Goal: Consume media (video, audio)

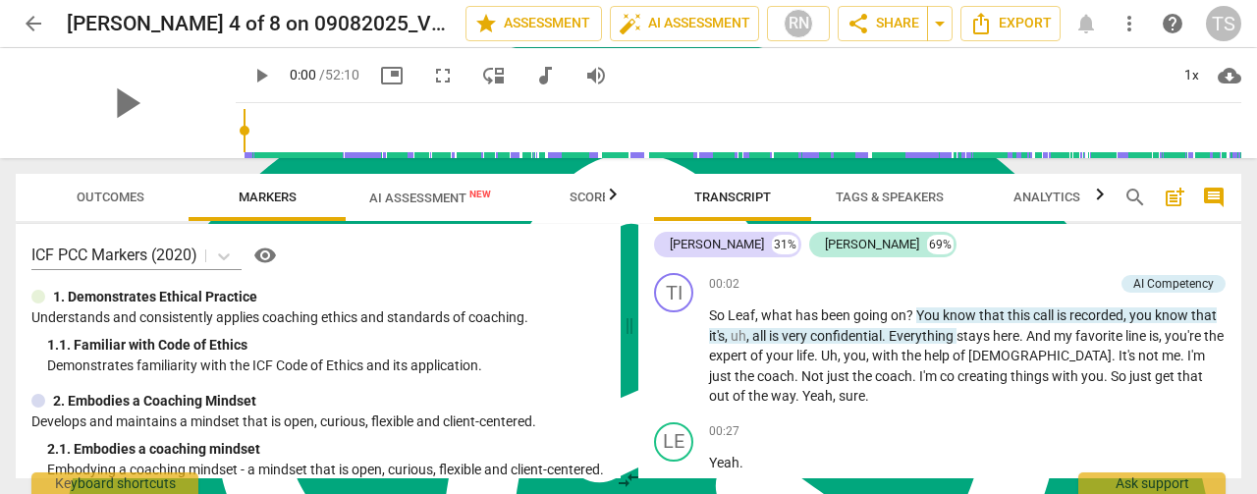
click at [420, 192] on span "AI Assessment New" at bounding box center [430, 197] width 122 height 15
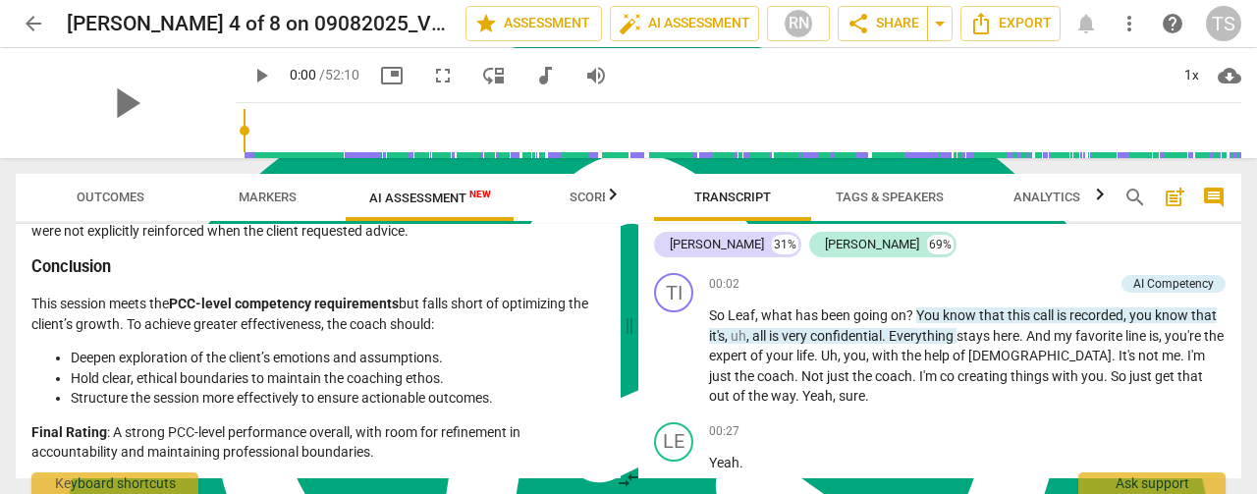
scroll to position [3908, 0]
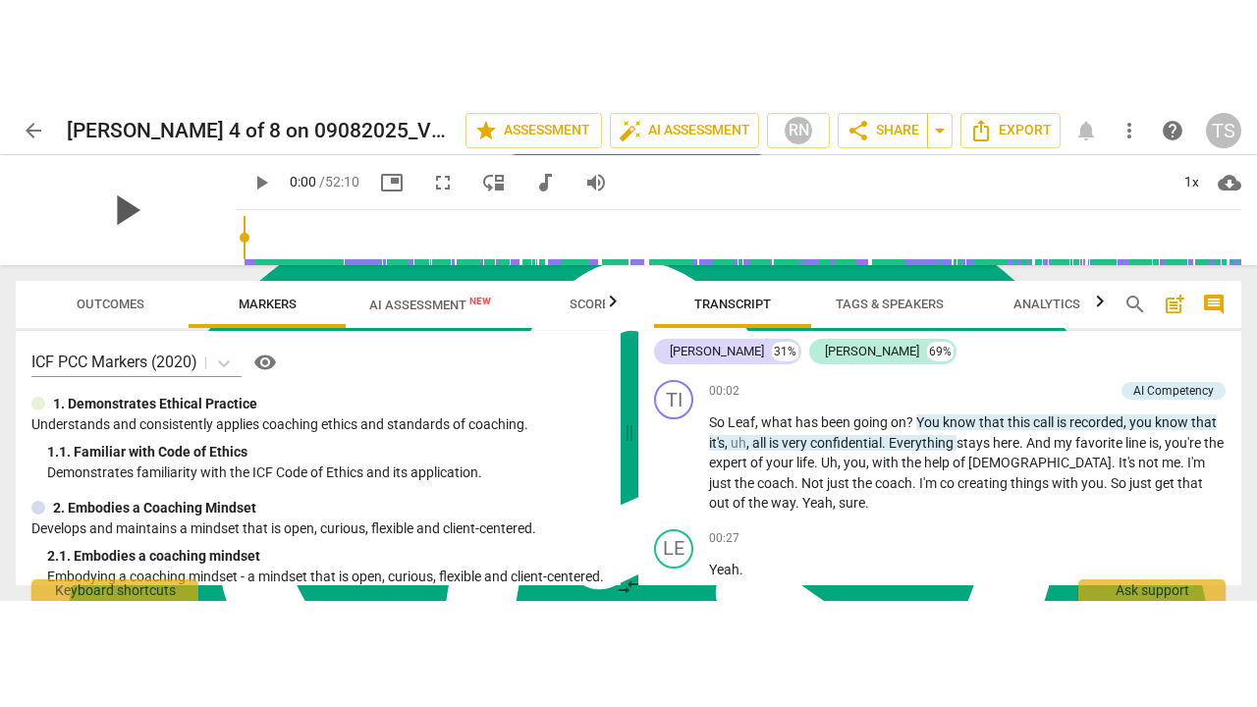
scroll to position [850, 0]
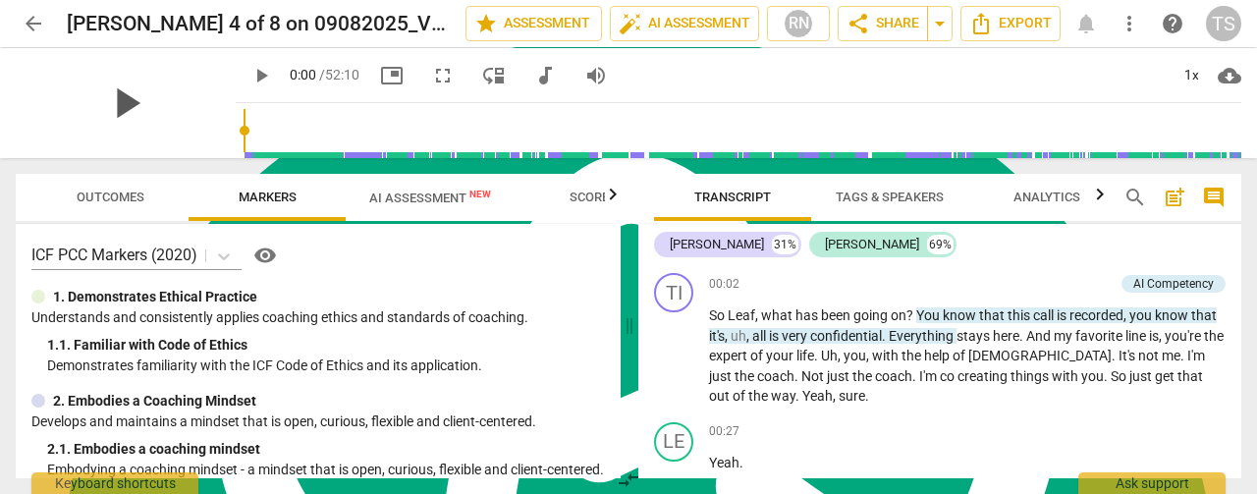
click at [112, 97] on span "play_arrow" at bounding box center [125, 103] width 51 height 51
click at [431, 76] on span "fullscreen" at bounding box center [443, 76] width 24 height 24
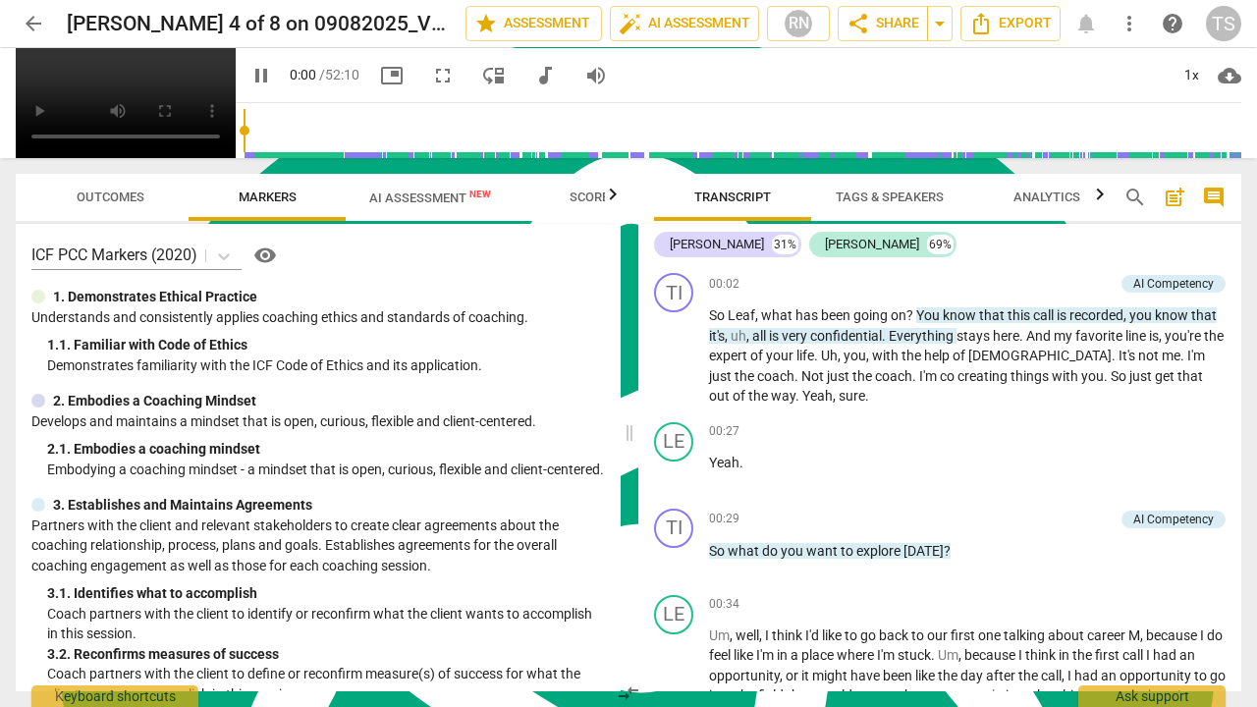
scroll to position [707, 0]
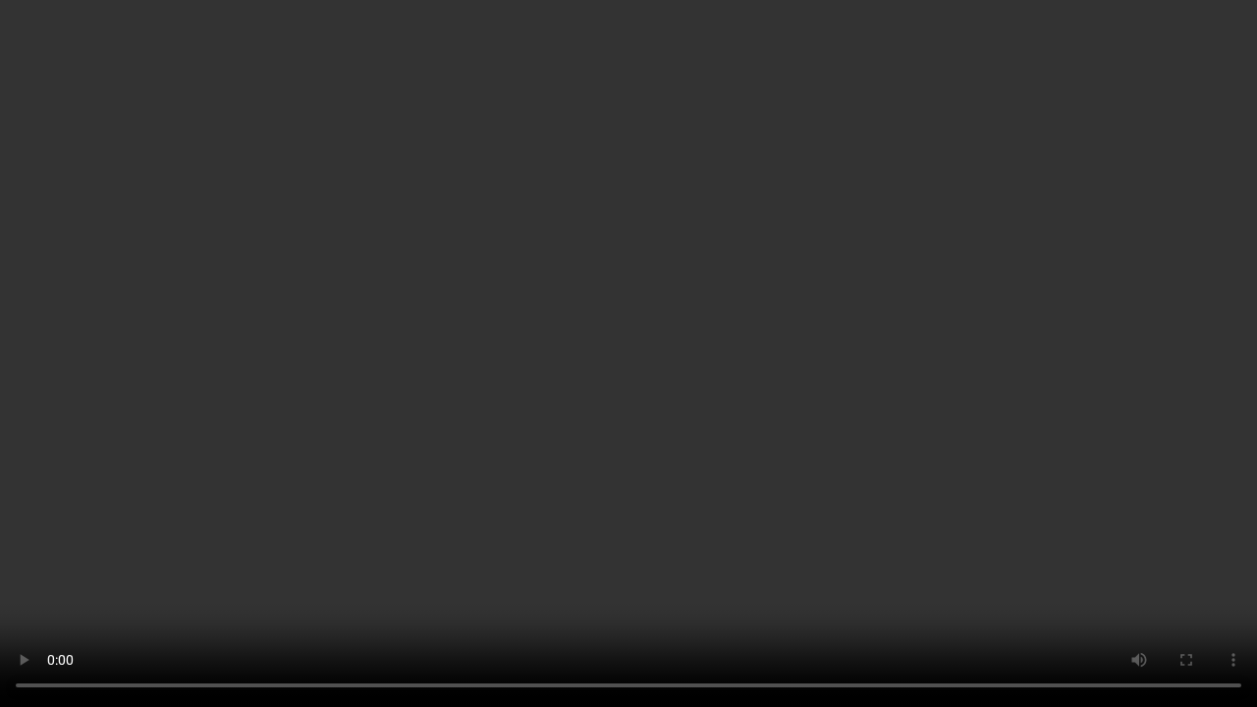
type input "0"
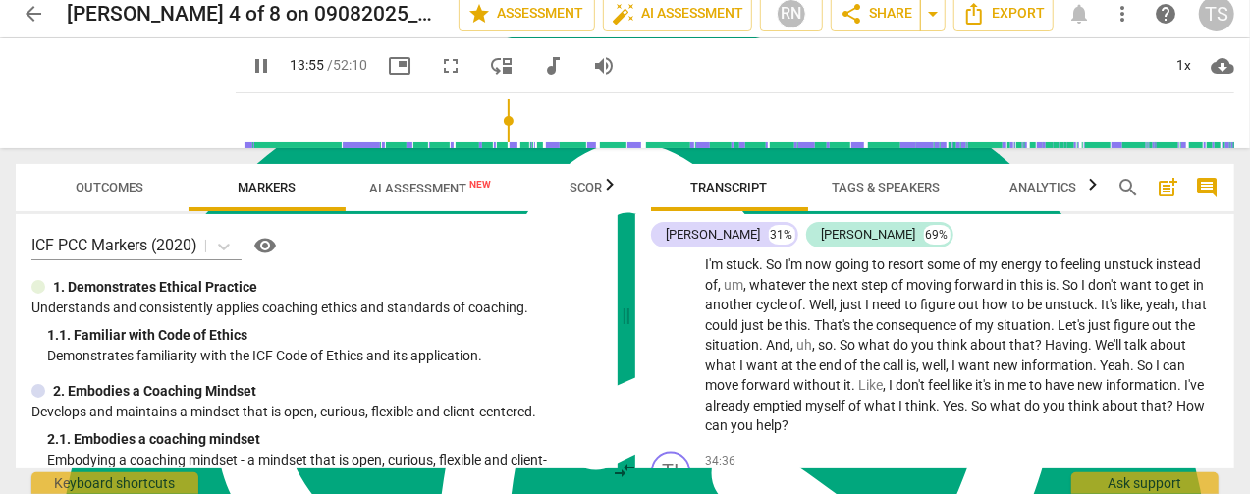
scroll to position [850, 0]
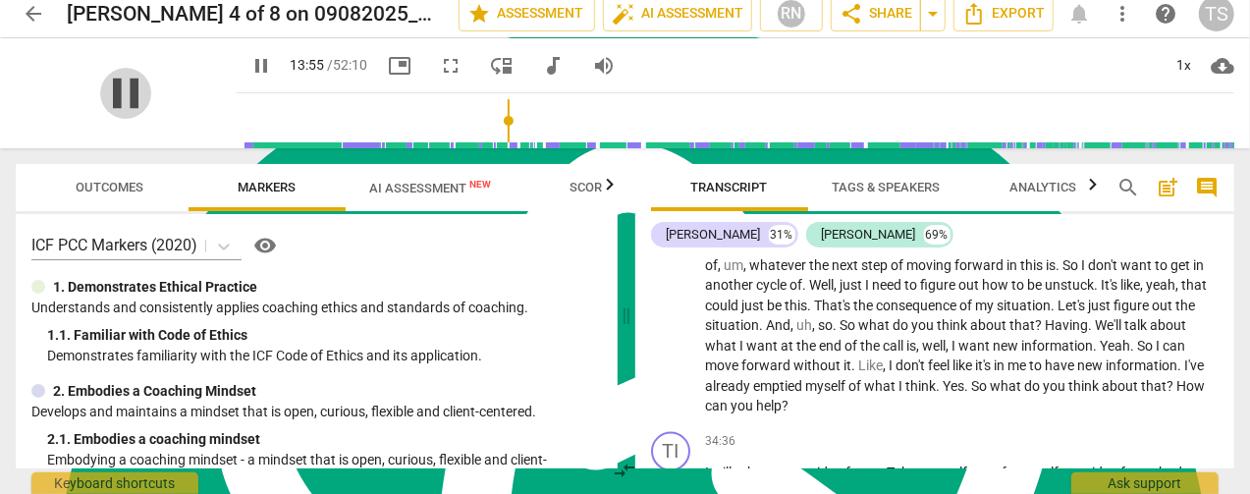
click at [118, 88] on span "pause" at bounding box center [125, 93] width 51 height 51
type input "836"
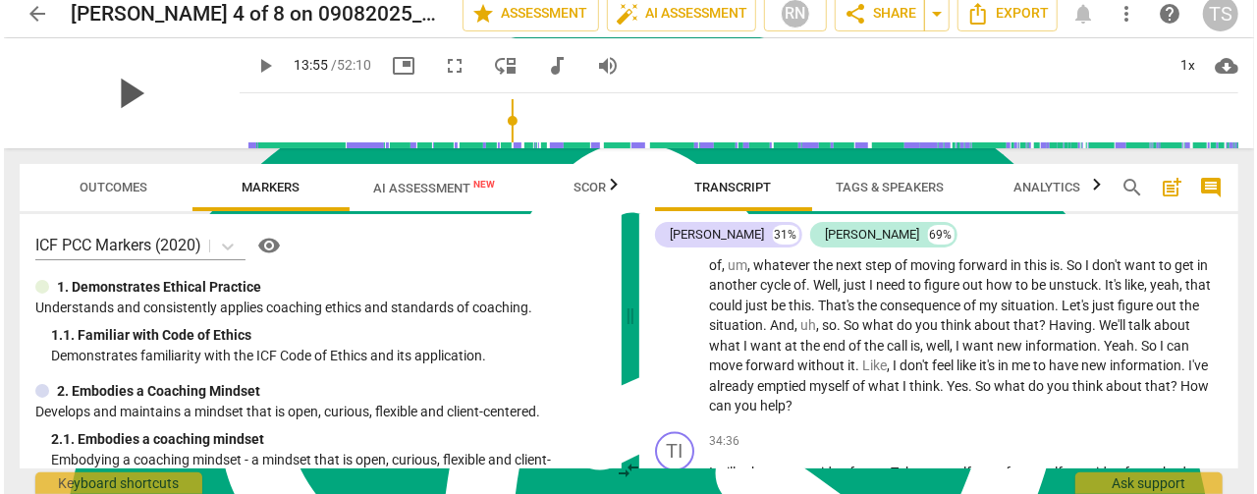
scroll to position [8929, 0]
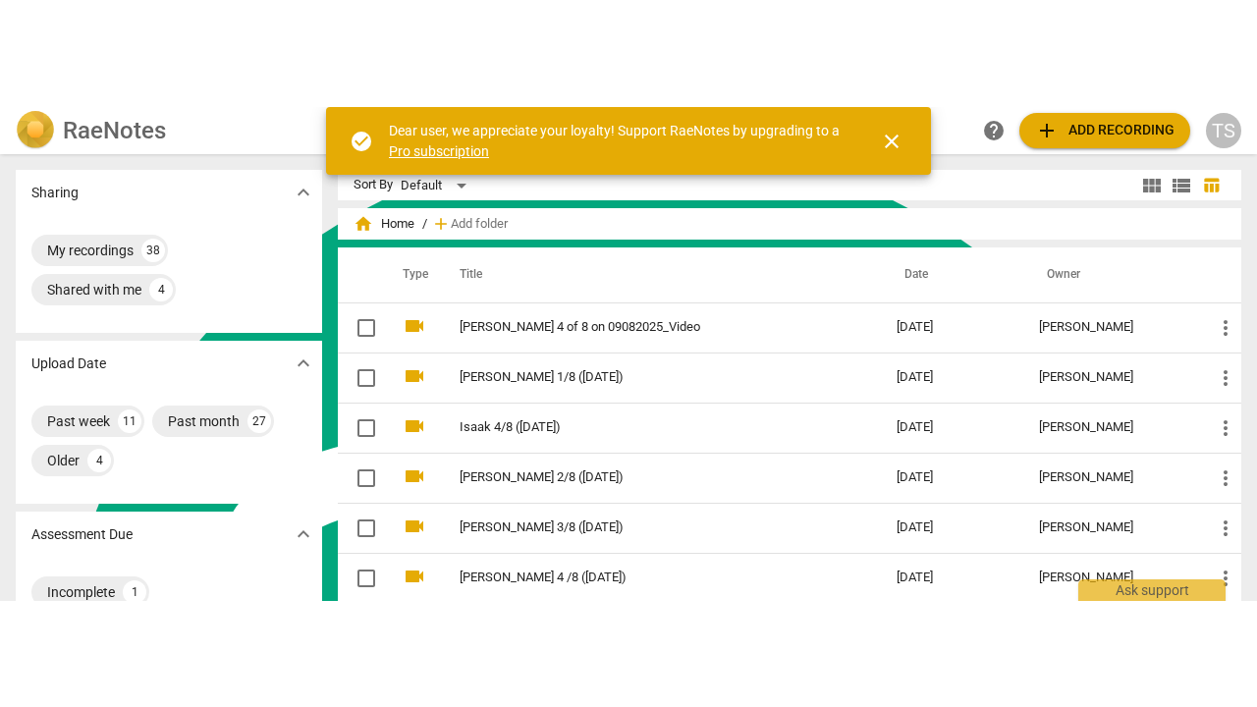
scroll to position [850, 0]
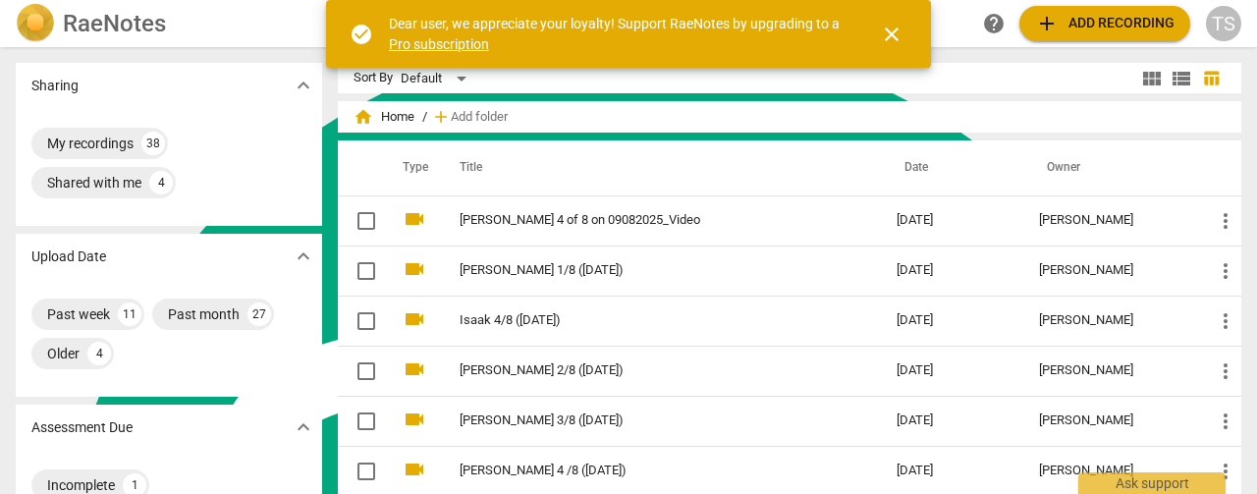
click at [886, 32] on span "close" at bounding box center [892, 35] width 24 height 24
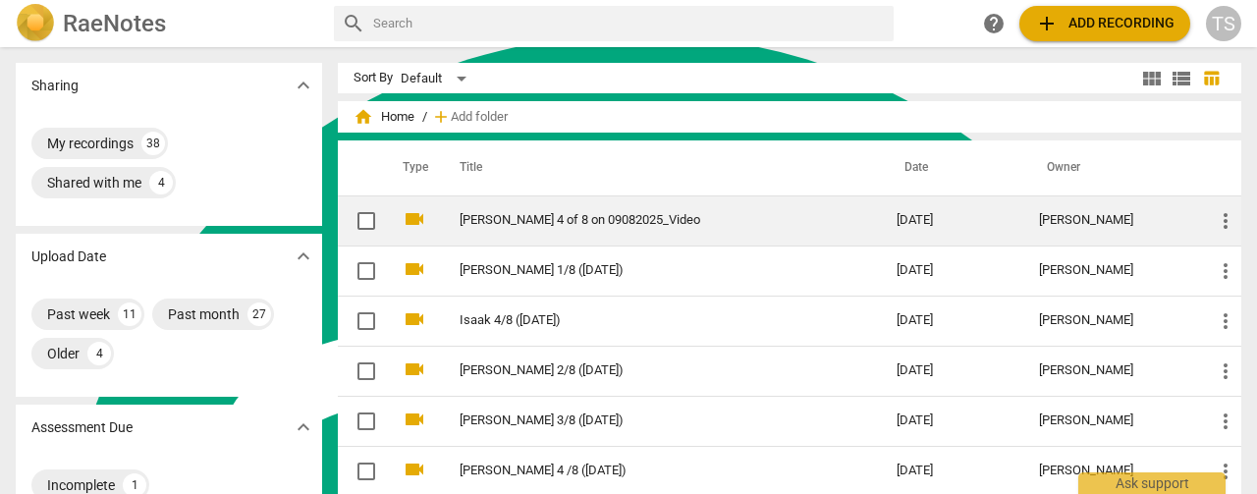
click at [636, 219] on link "[PERSON_NAME] 4 of 8 on 09082025_Video" at bounding box center [642, 220] width 366 height 15
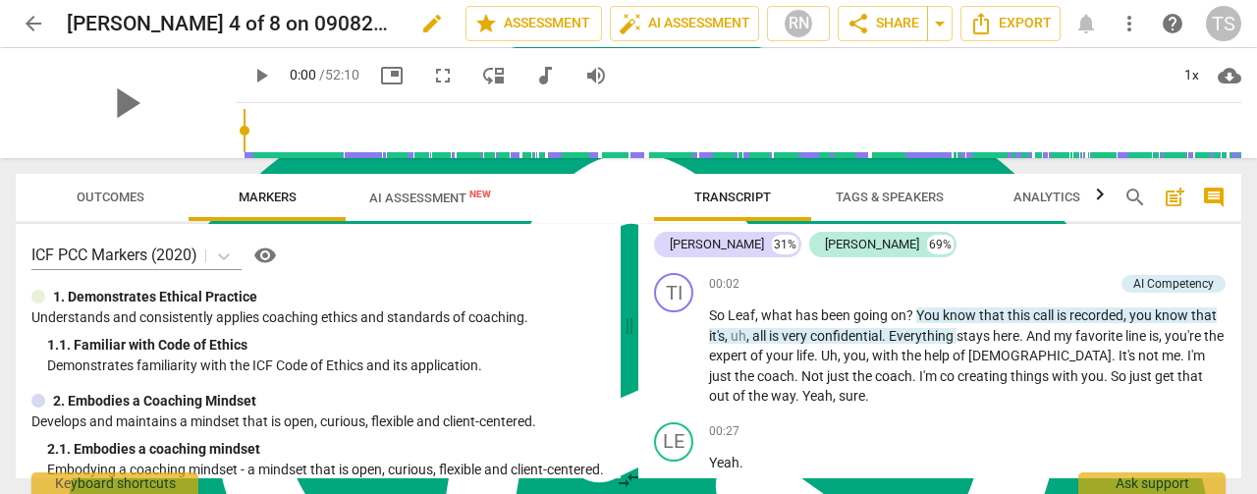
click at [420, 27] on span "edit" at bounding box center [432, 24] width 24 height 24
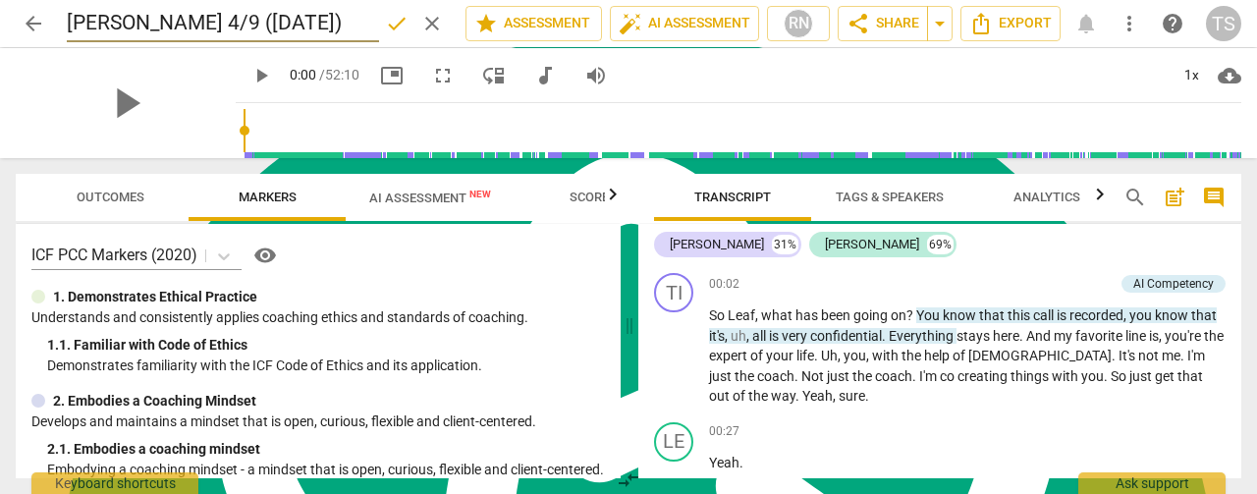
type input "[PERSON_NAME] 4/9 ([DATE])"
click at [390, 27] on span "done" at bounding box center [397, 24] width 24 height 24
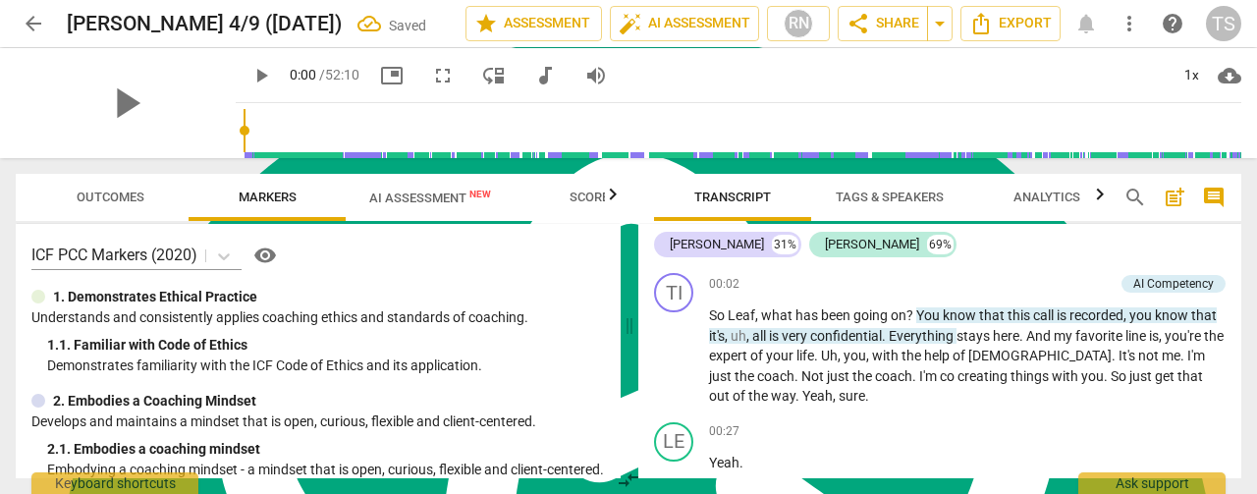
click at [406, 199] on span "AI Assessment New" at bounding box center [430, 197] width 122 height 15
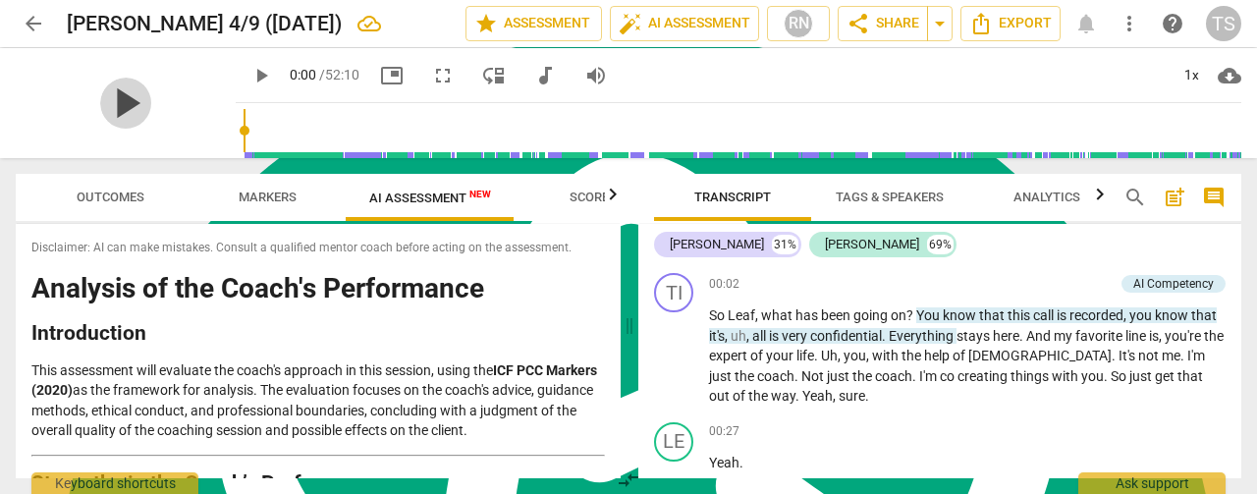
click at [106, 117] on span "play_arrow" at bounding box center [125, 103] width 51 height 51
click at [431, 73] on span "fullscreen" at bounding box center [443, 76] width 24 height 24
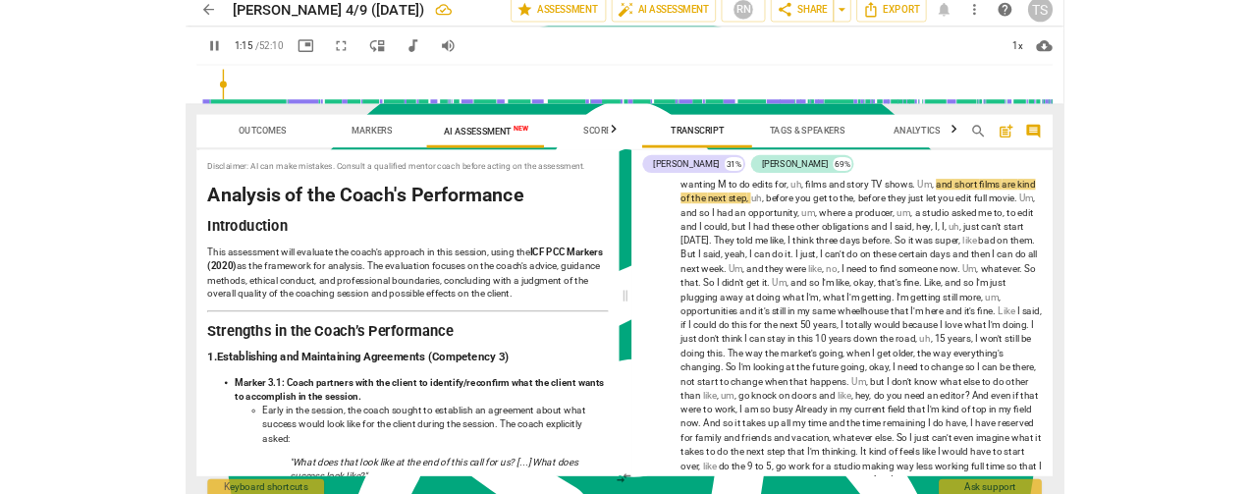
scroll to position [850, 0]
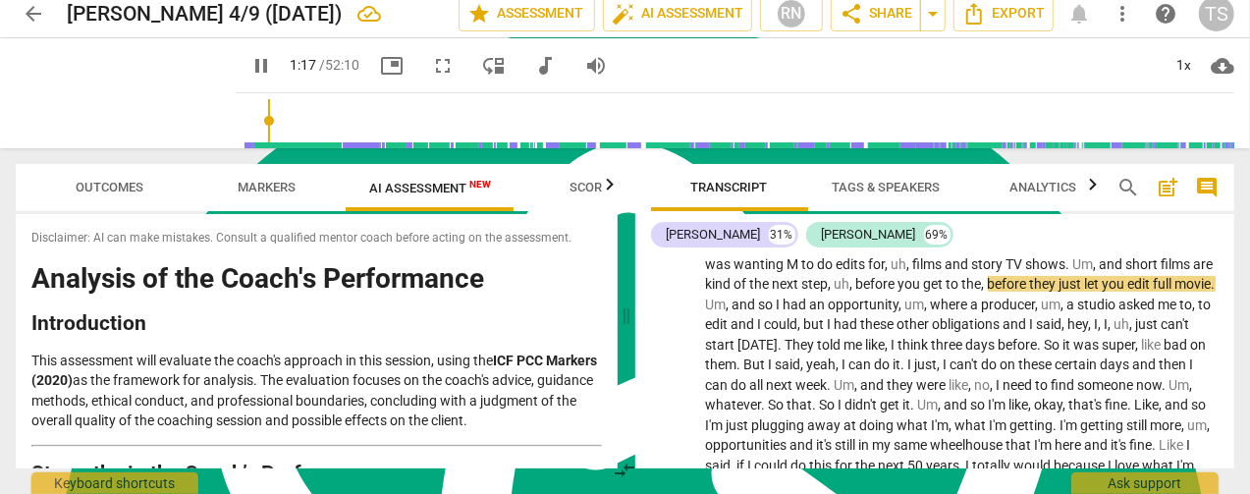
type input "78"
click at [33, 23] on span "arrow_back" at bounding box center [34, 14] width 24 height 24
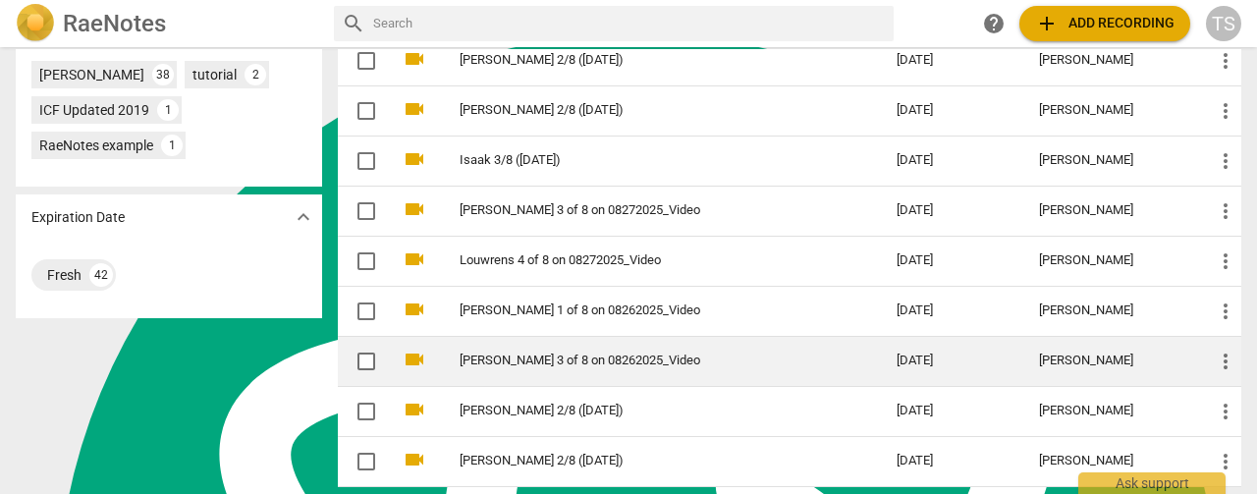
scroll to position [785, 0]
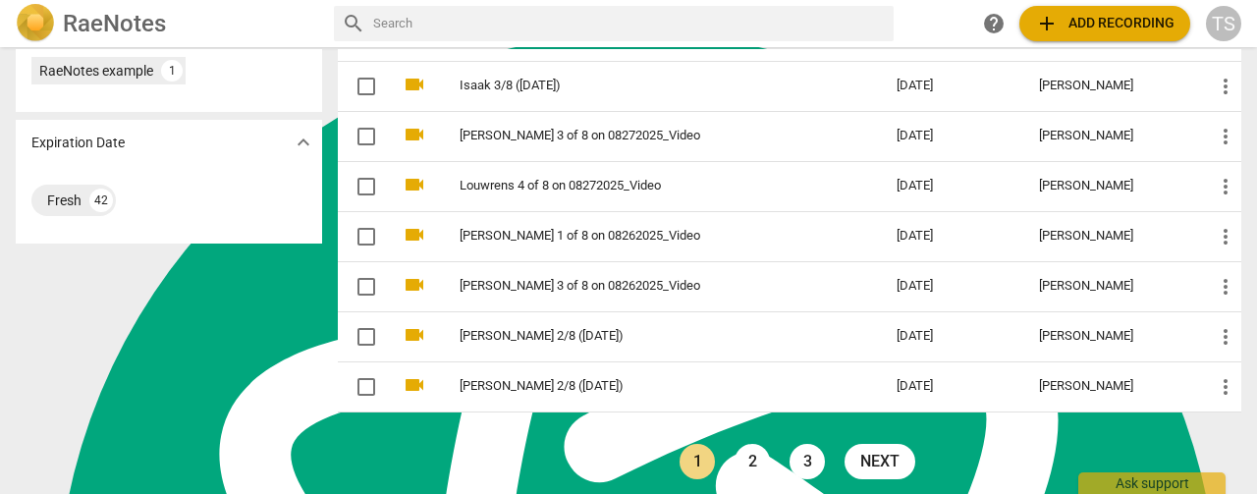
click at [746, 453] on link "2" at bounding box center [751, 461] width 35 height 35
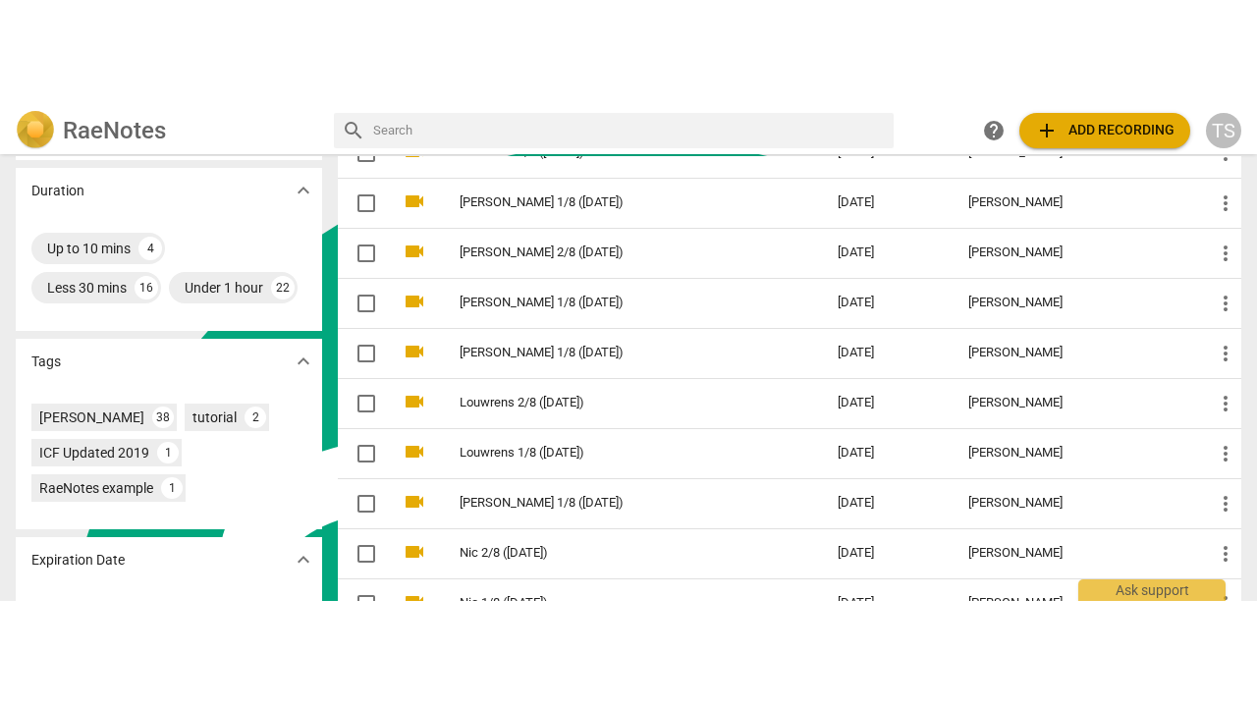
scroll to position [491, 0]
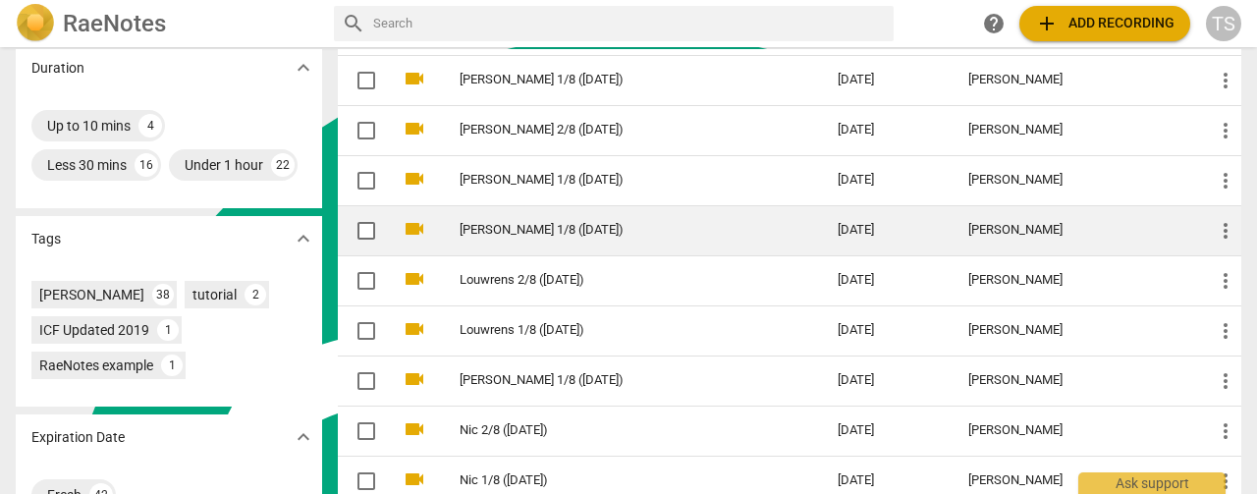
click at [513, 229] on link "[PERSON_NAME] 1/8 ([DATE])" at bounding box center [612, 230] width 307 height 15
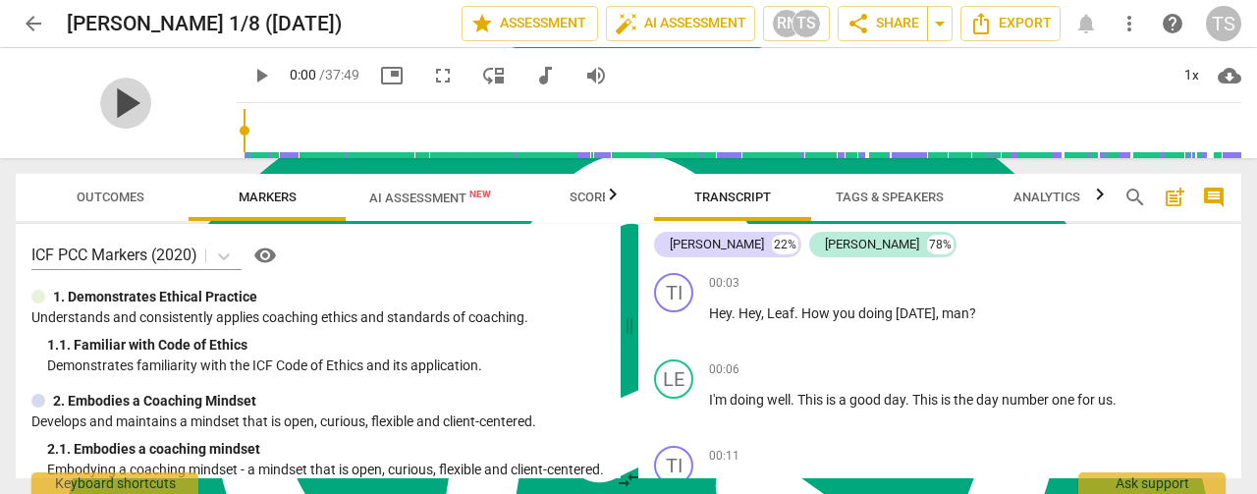
click at [110, 99] on span "play_arrow" at bounding box center [125, 103] width 51 height 51
click at [431, 81] on span "fullscreen" at bounding box center [443, 76] width 24 height 24
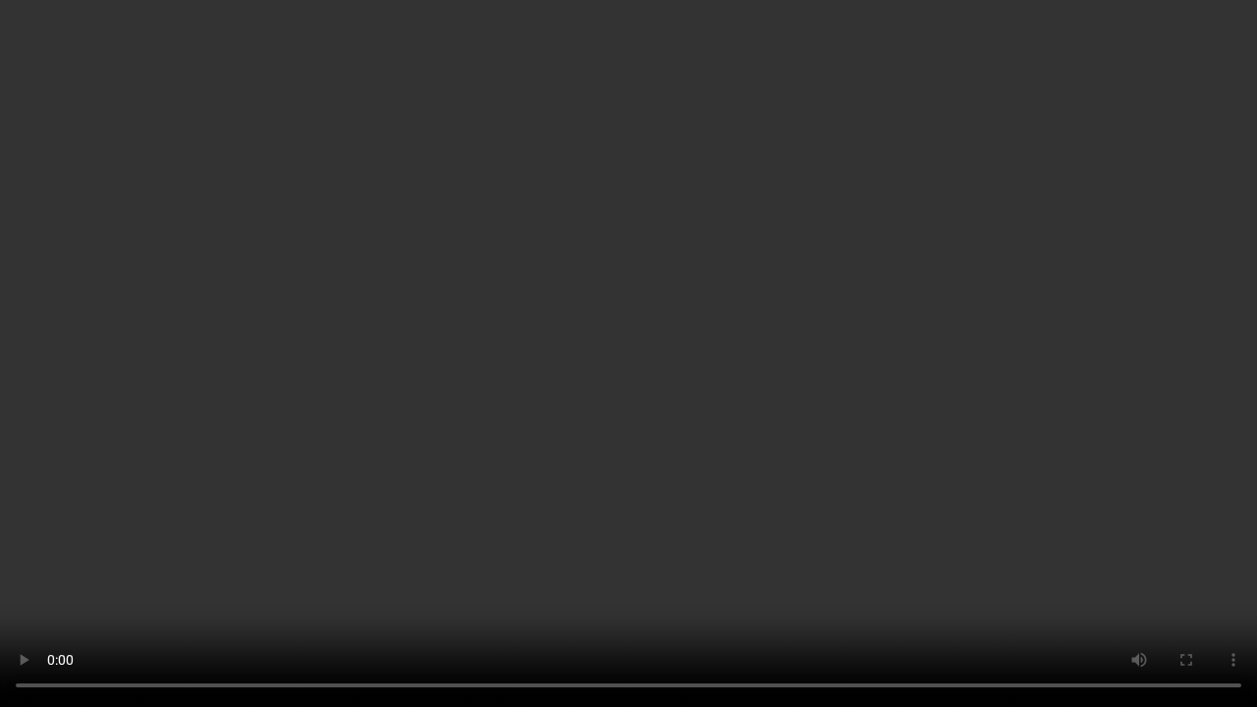
scroll to position [944, 0]
type input "63"
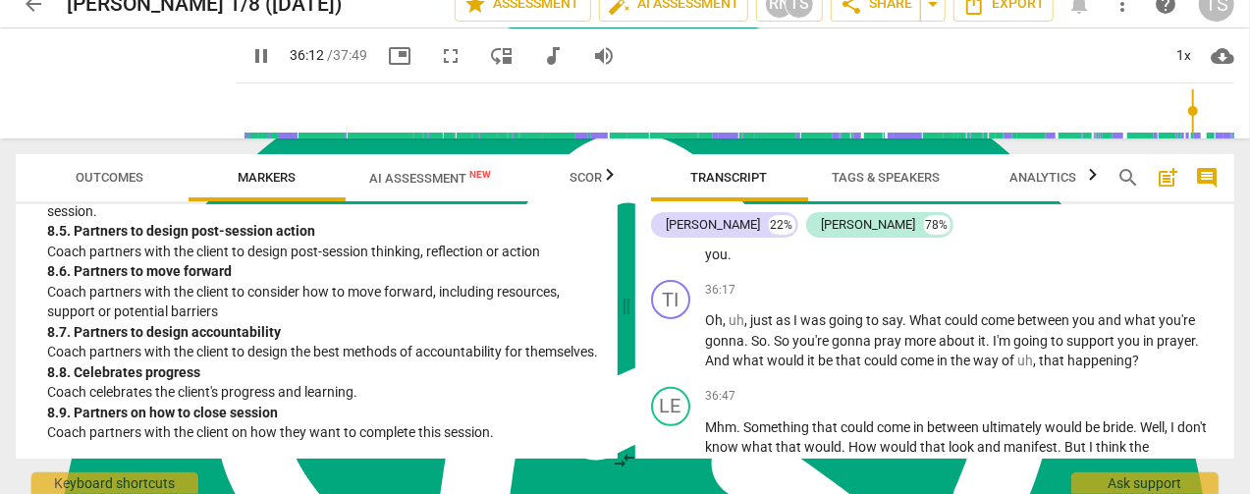
scroll to position [2553, 0]
click at [450, 189] on span "AI Assessment New" at bounding box center [430, 177] width 169 height 29
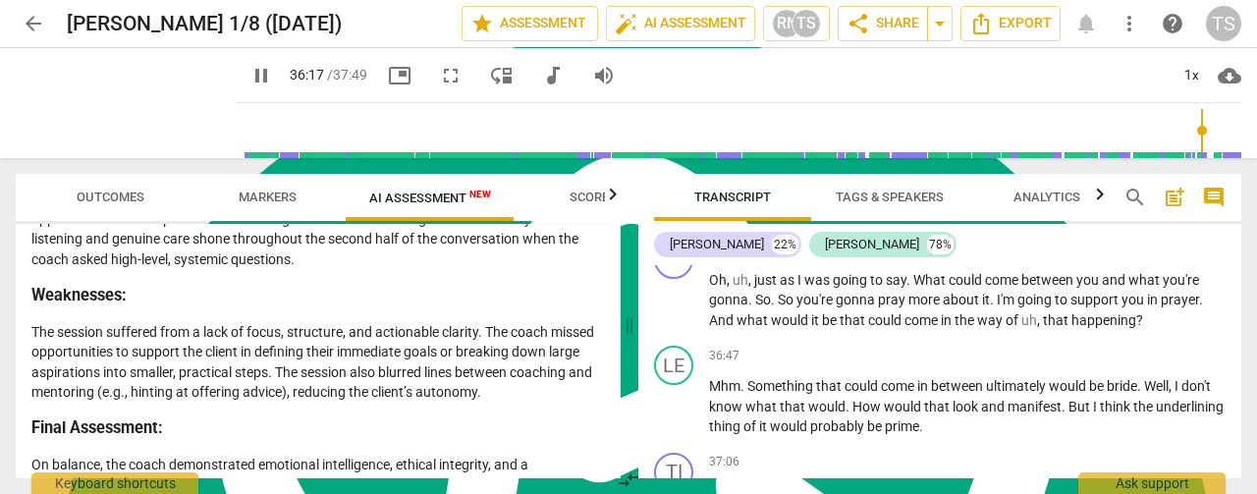
scroll to position [2996, 0]
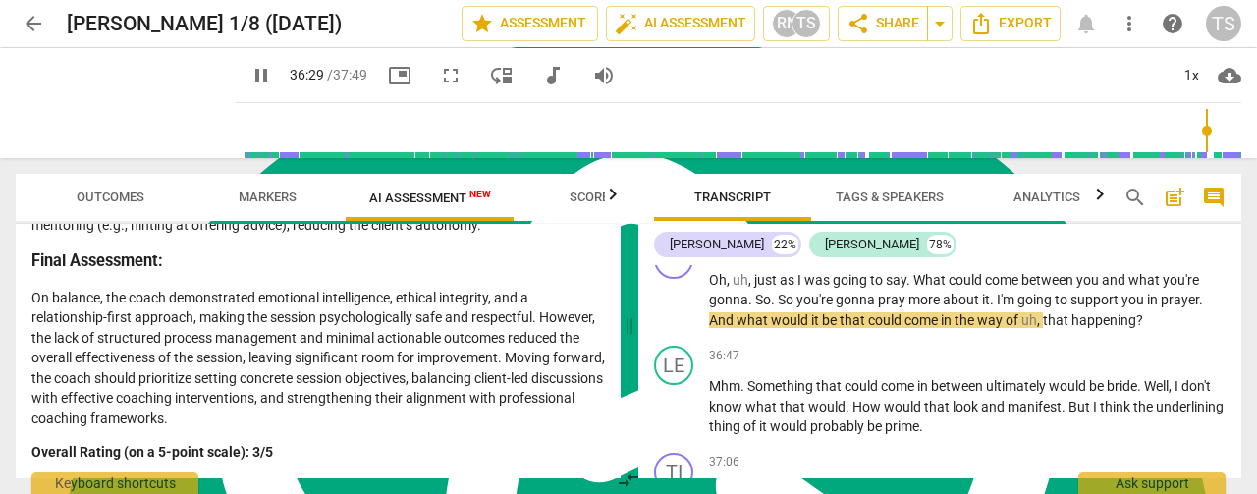
type input "2190"
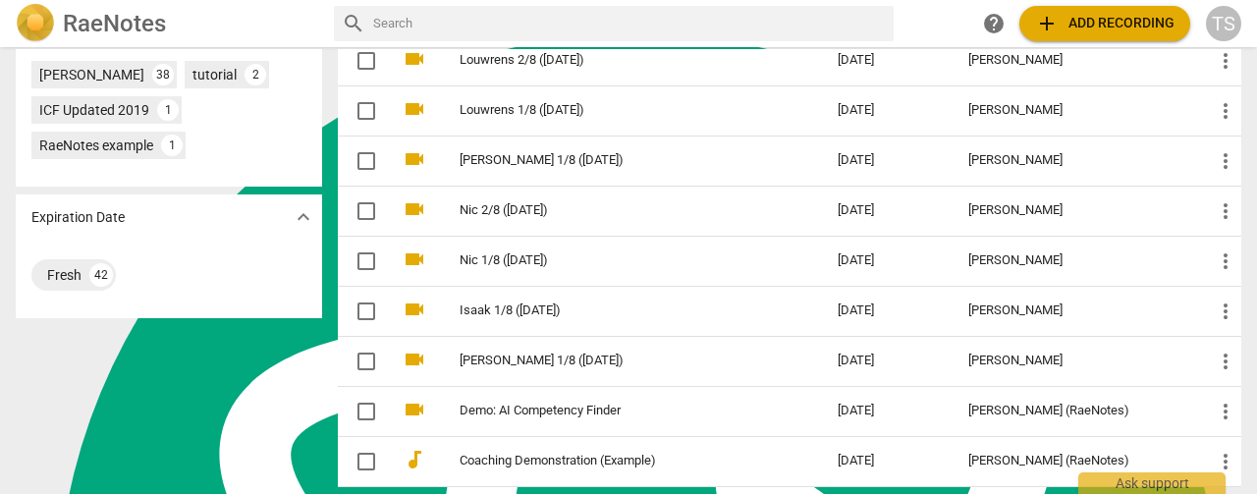
scroll to position [788, 0]
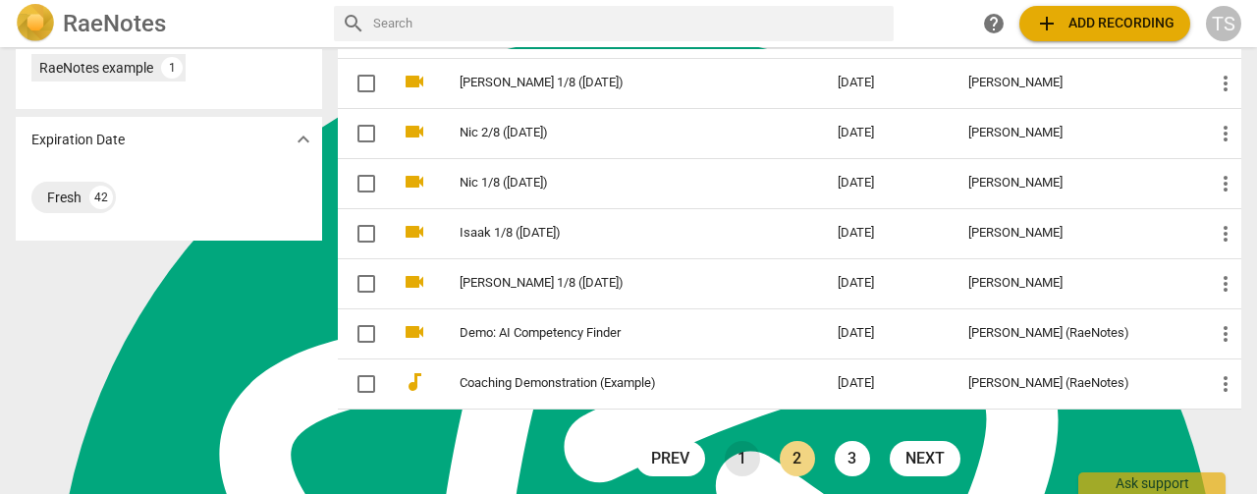
click at [730, 448] on link "1" at bounding box center [742, 458] width 35 height 35
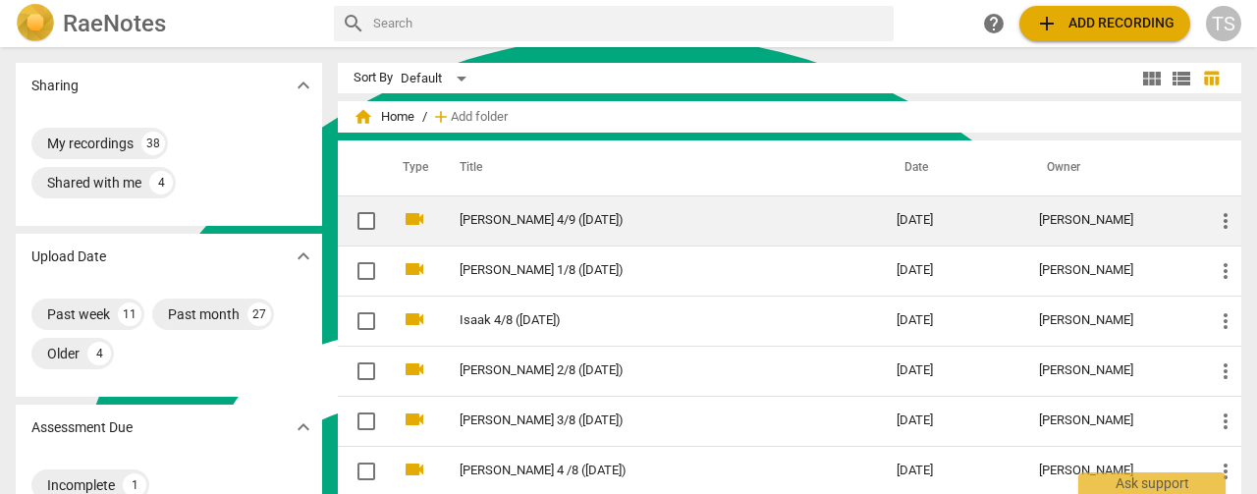
click at [511, 228] on td "[PERSON_NAME] 4/9 ([DATE])" at bounding box center [658, 220] width 445 height 50
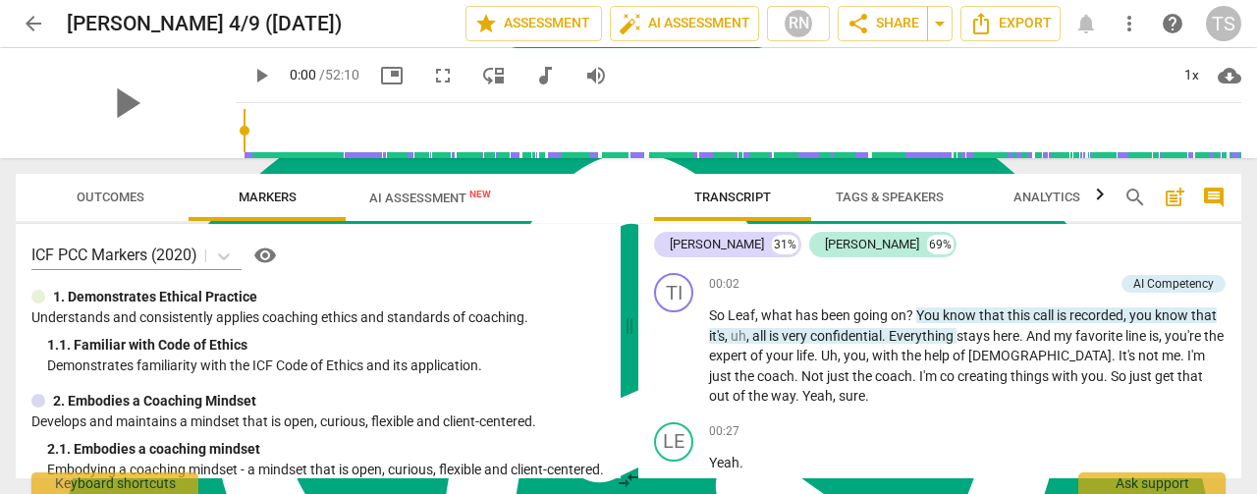
click at [183, 114] on div "play_arrow" at bounding box center [126, 103] width 220 height 110
click at [437, 75] on span "fullscreen" at bounding box center [442, 76] width 35 height 24
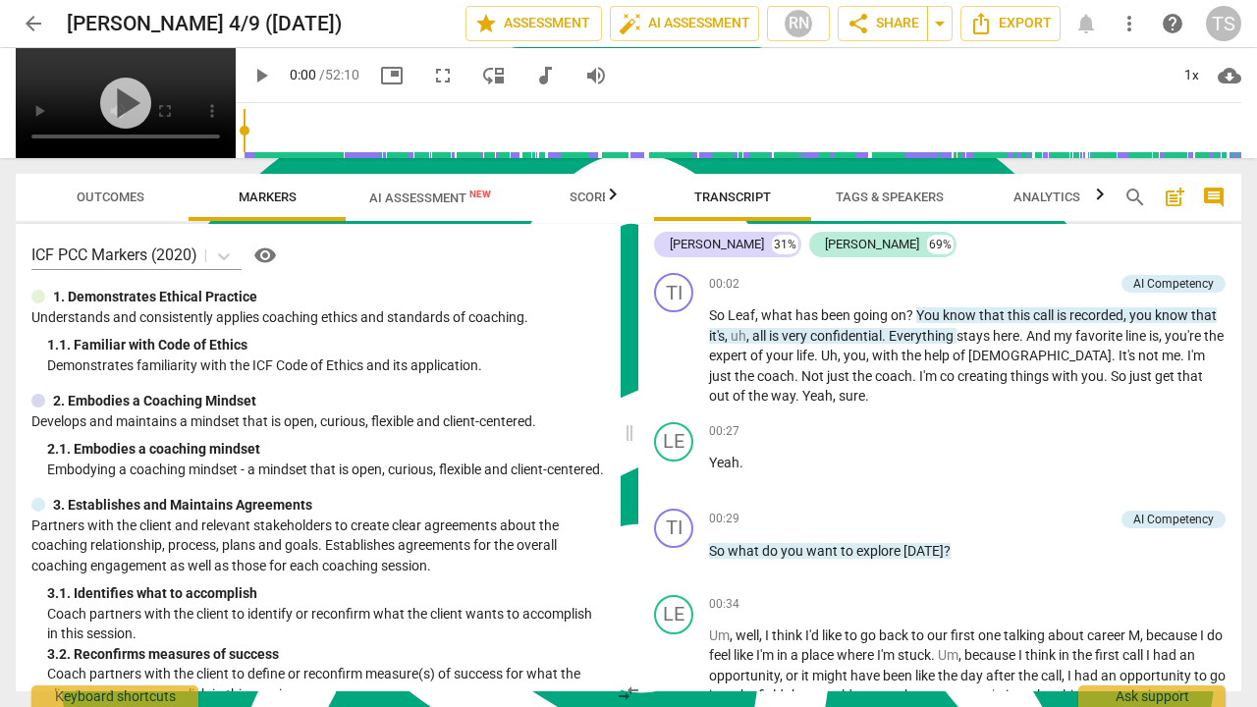
scroll to position [707, 0]
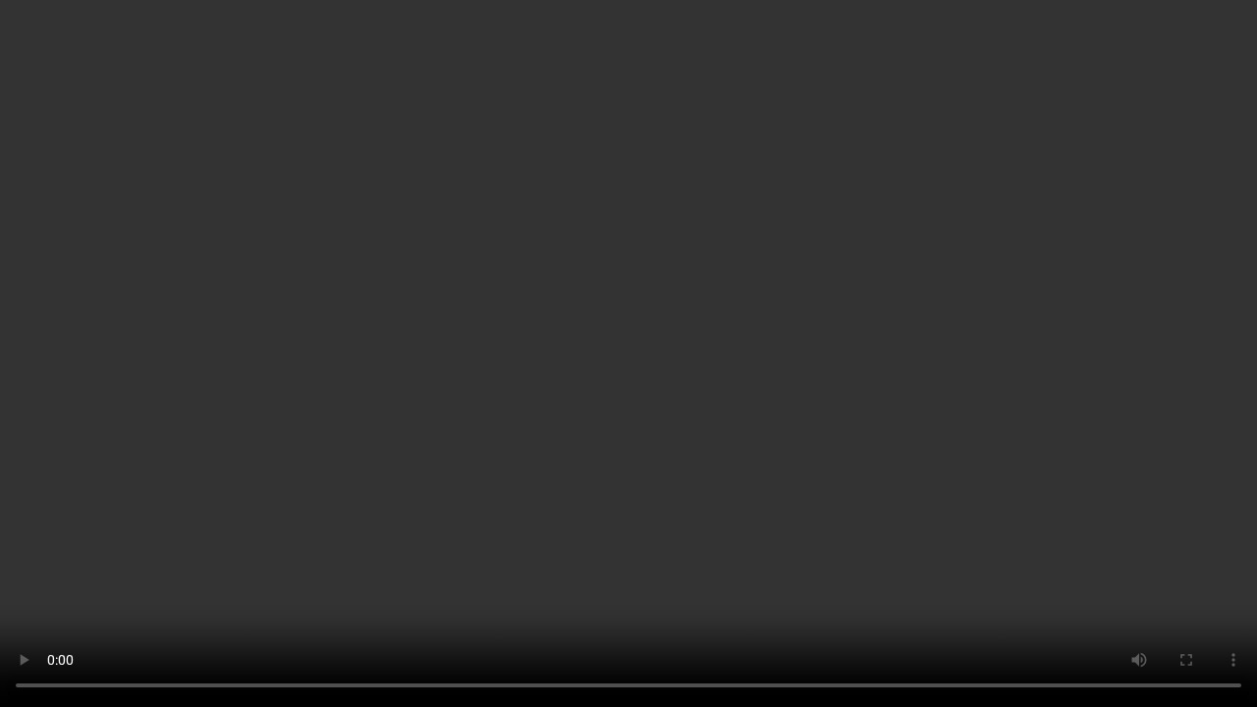
type input "51"
type input "255"
